Goal: Information Seeking & Learning: Learn about a topic

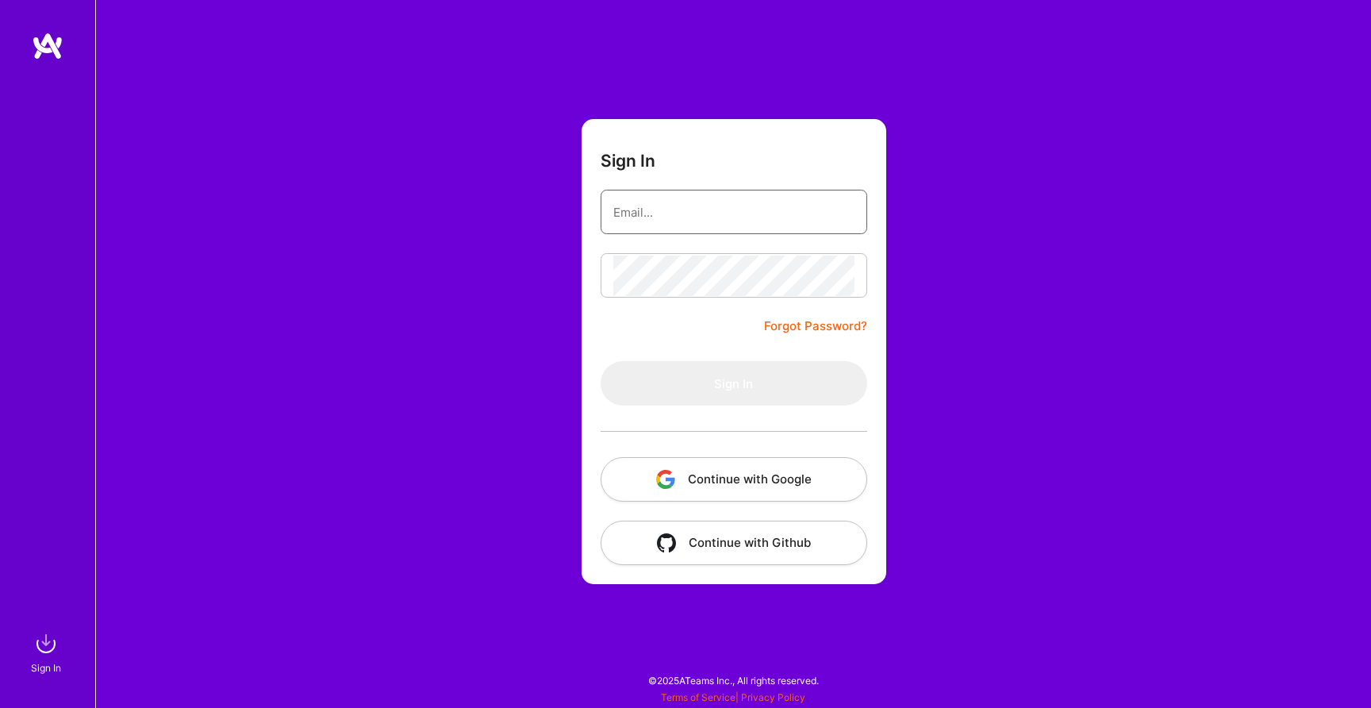
click at [738, 208] on input "email" at bounding box center [733, 212] width 241 height 40
type input "[EMAIL_ADDRESS][DOMAIN_NAME]"
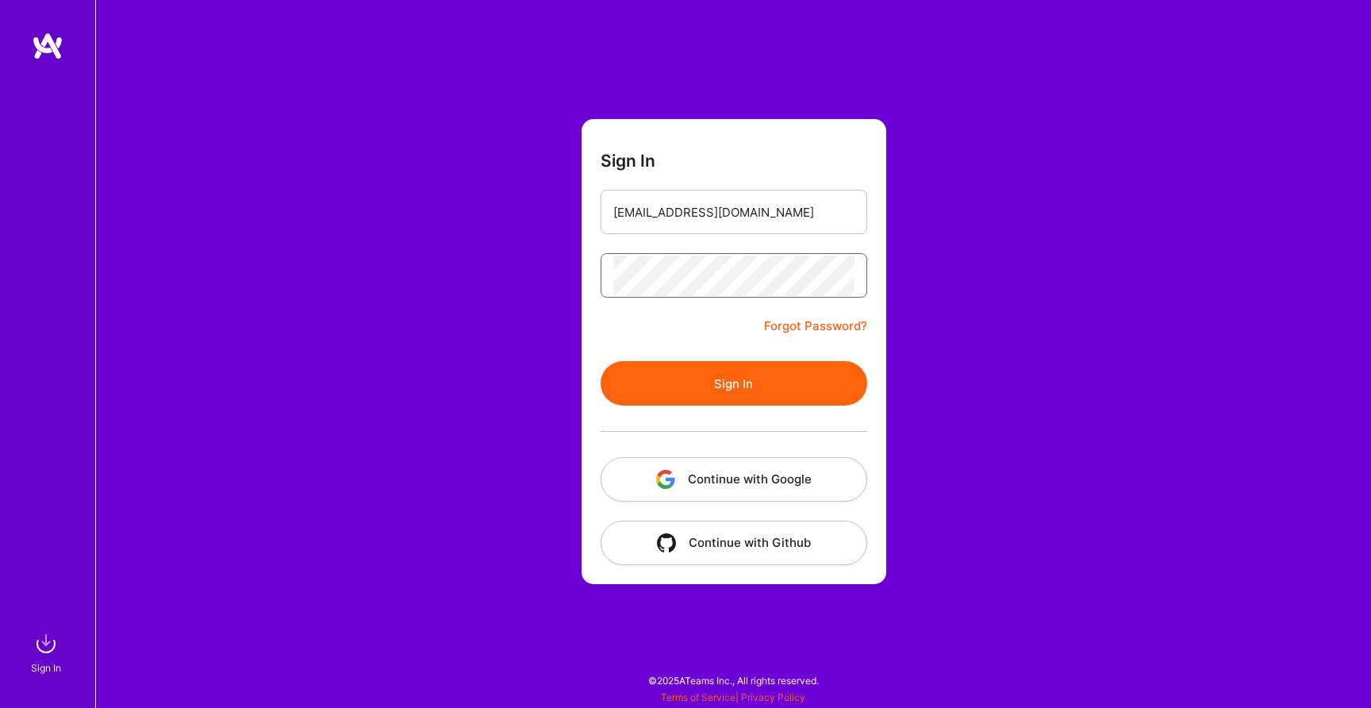
click at [601, 361] on button "Sign In" at bounding box center [734, 383] width 267 height 44
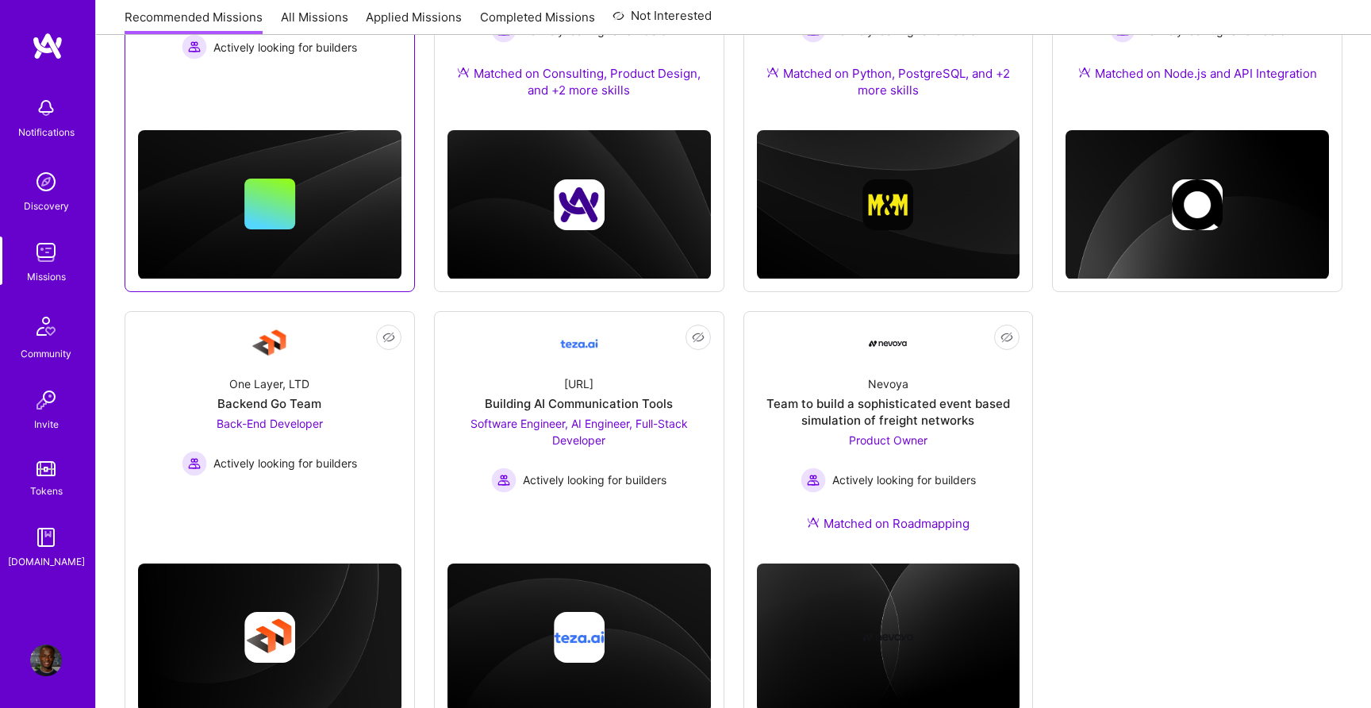
scroll to position [390, 0]
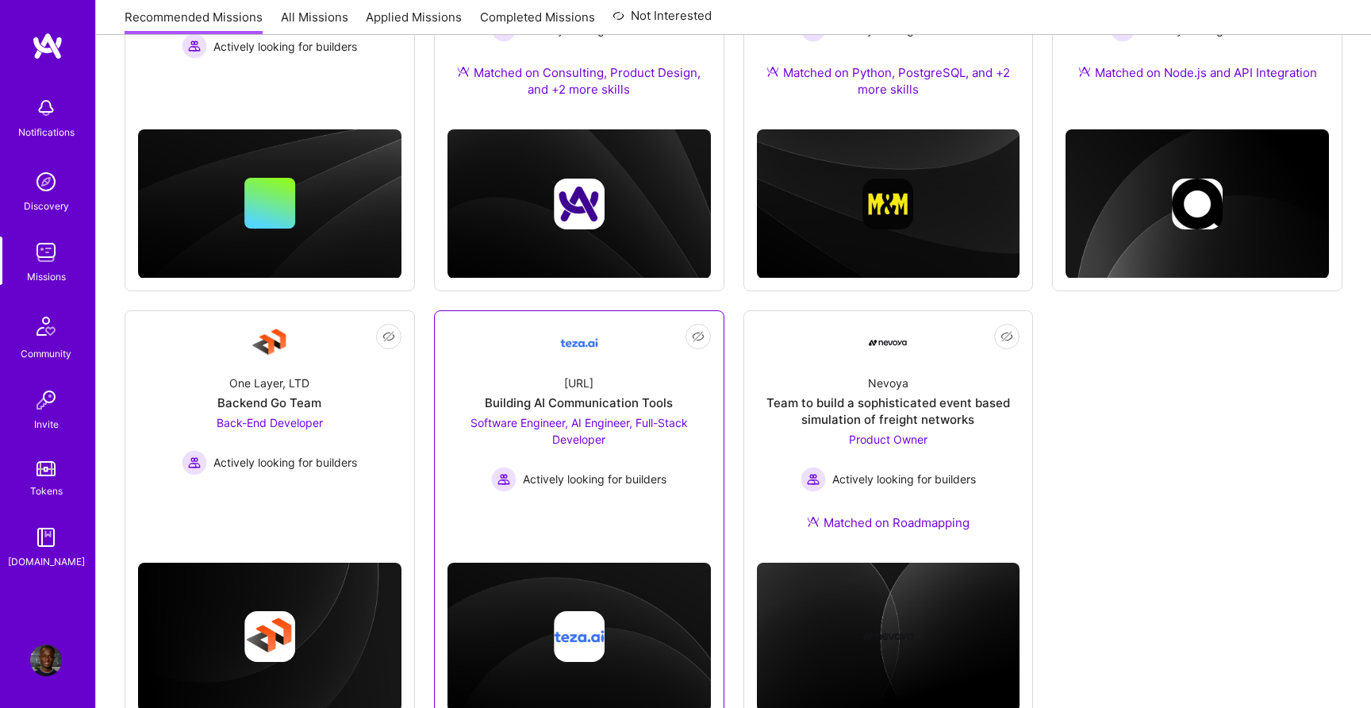
click at [673, 510] on div "Not Interested [URL] Building AI Communication Tools Software Engineer, AI Engi…" at bounding box center [579, 517] width 290 height 414
click at [633, 506] on link "Not Interested [URL] Building AI Communication Tools Software Engineer, AI Engi…" at bounding box center [579, 417] width 263 height 187
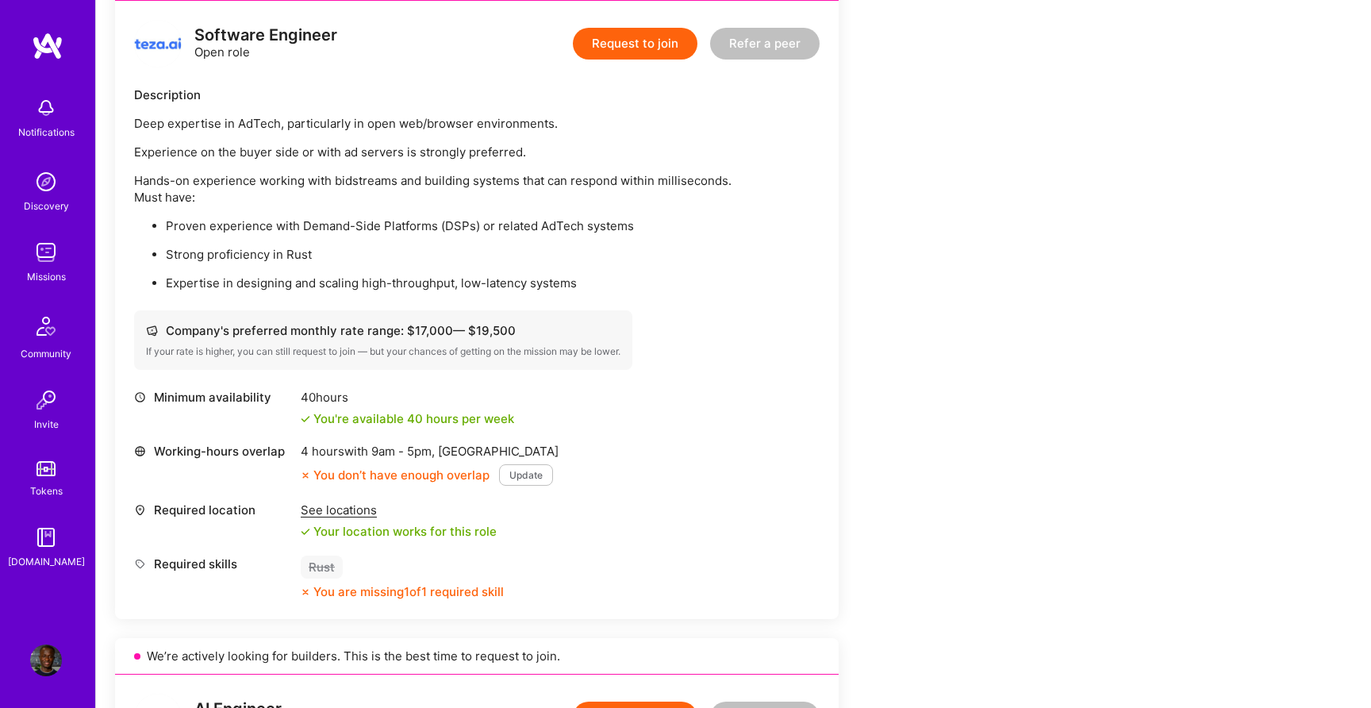
scroll to position [414, 0]
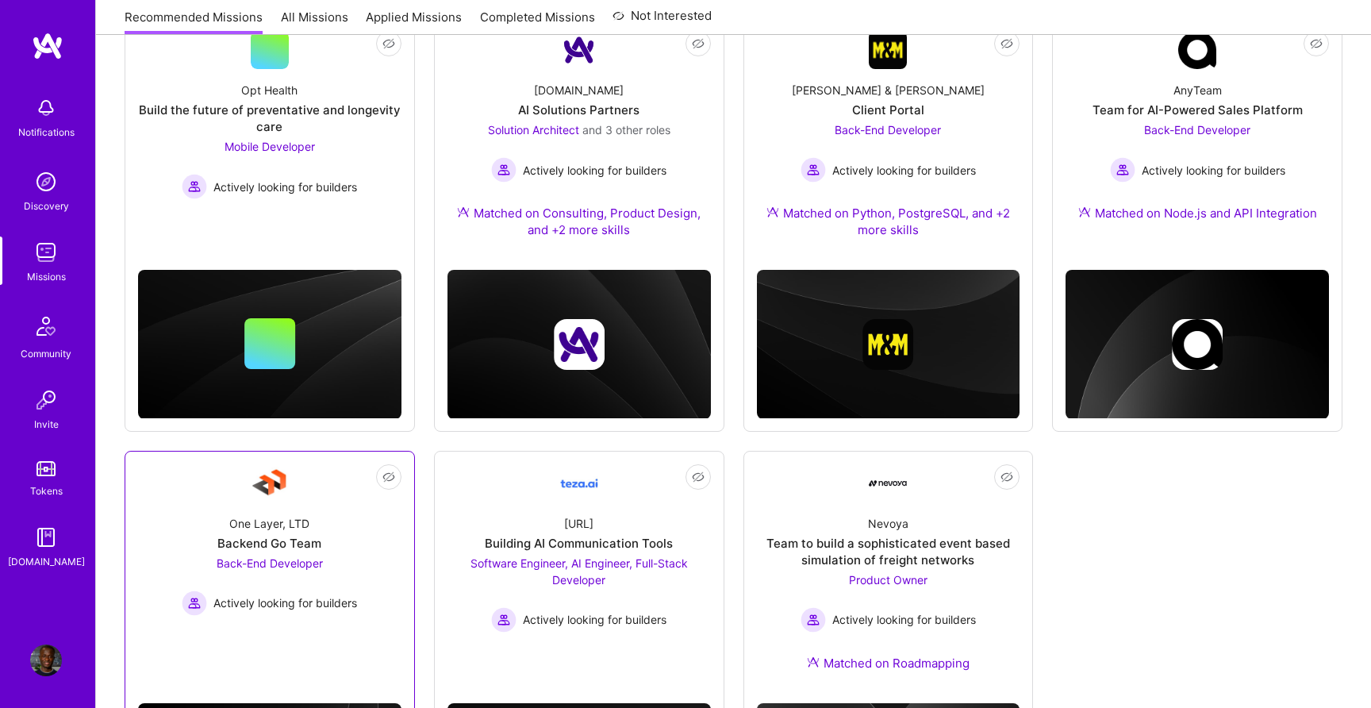
scroll to position [244, 0]
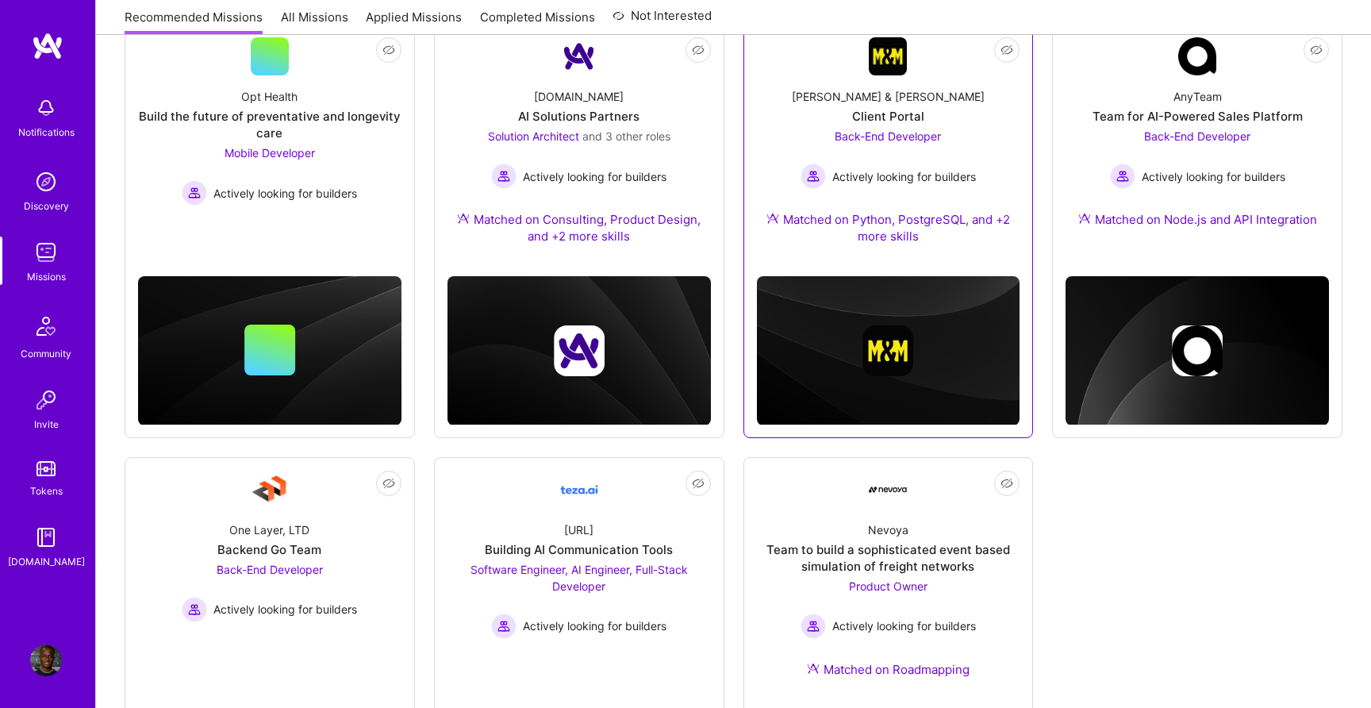
click at [925, 198] on div "[PERSON_NAME] & [PERSON_NAME] Client Portal Back-End Developer Actively looking…" at bounding box center [888, 169] width 263 height 188
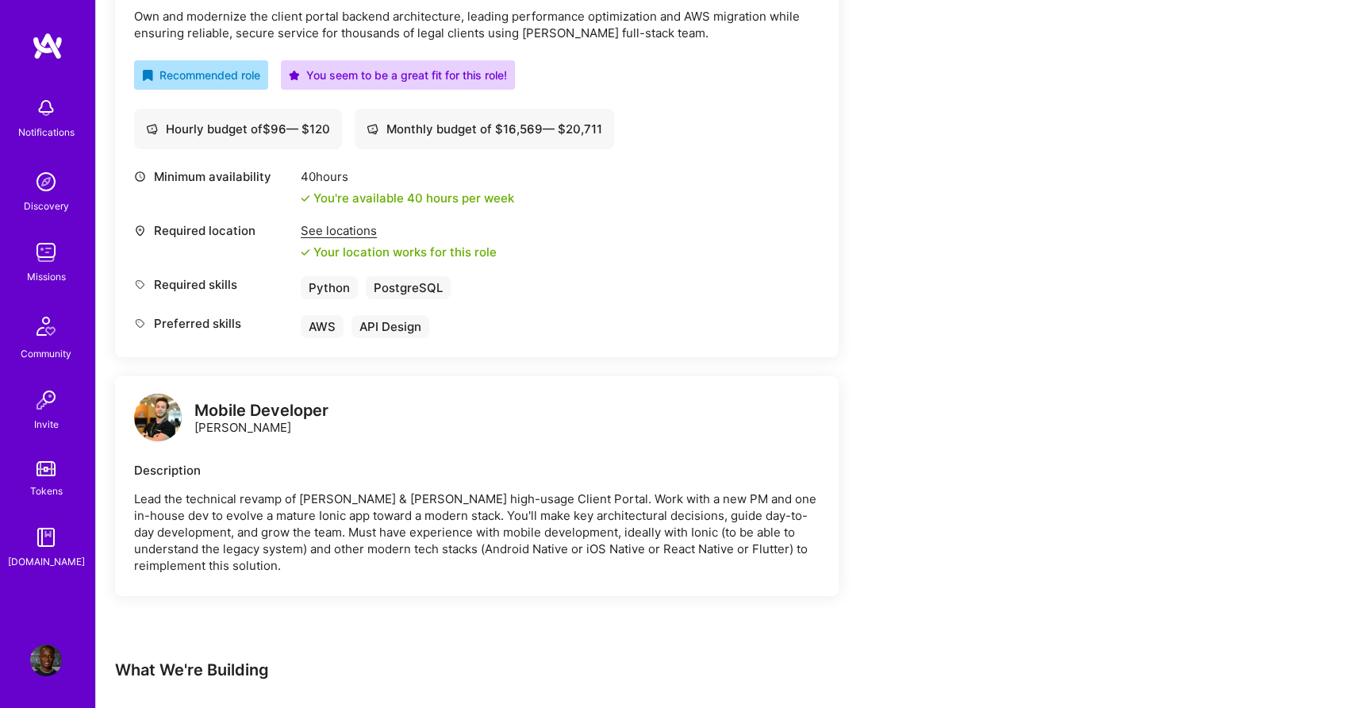
scroll to position [510, 0]
